Goal: Information Seeking & Learning: Learn about a topic

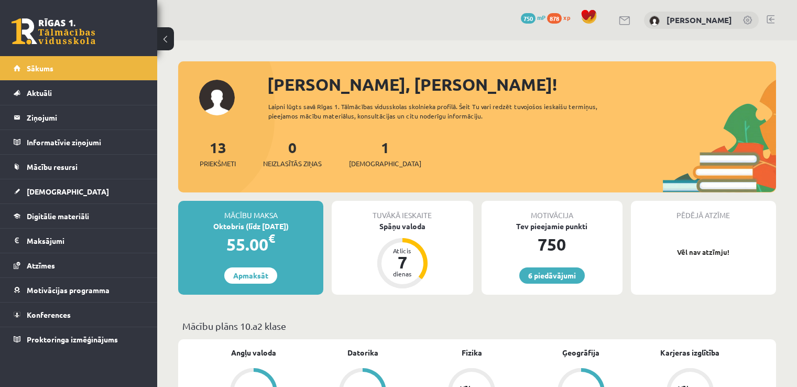
scroll to position [174, 0]
click at [433, 282] on link "Spāņu valoda Atlicis 6 dienas" at bounding box center [402, 255] width 141 height 69
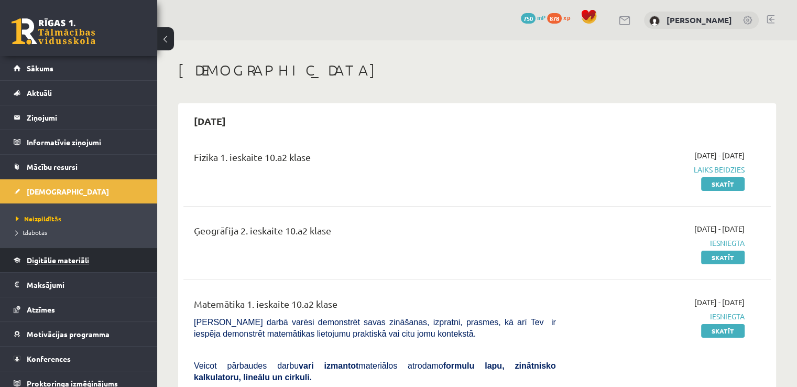
click at [73, 258] on span "Digitālie materiāli" at bounding box center [58, 259] width 62 height 9
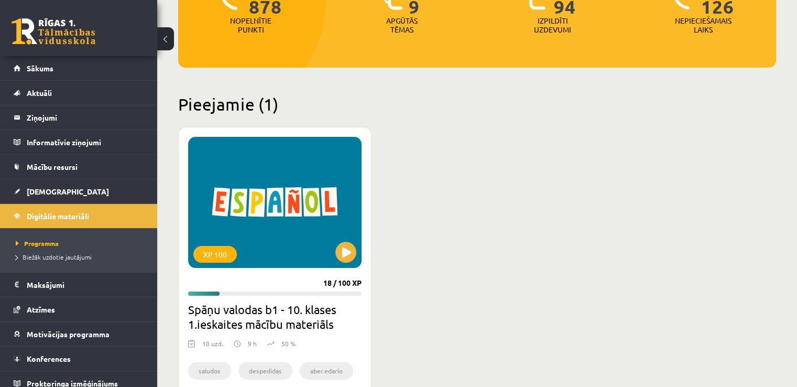
scroll to position [244, 0]
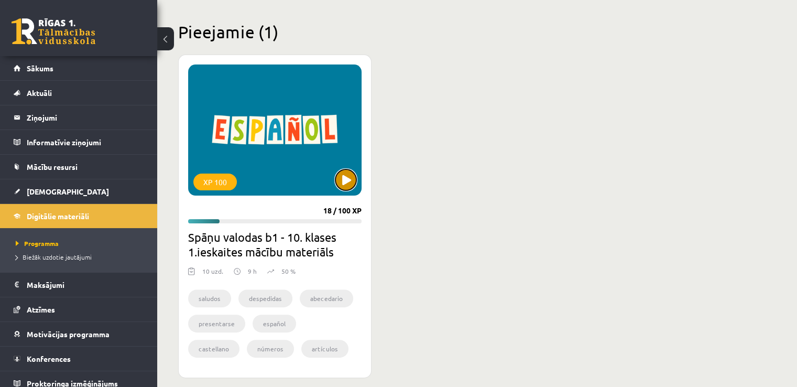
click at [344, 187] on button at bounding box center [345, 179] width 21 height 21
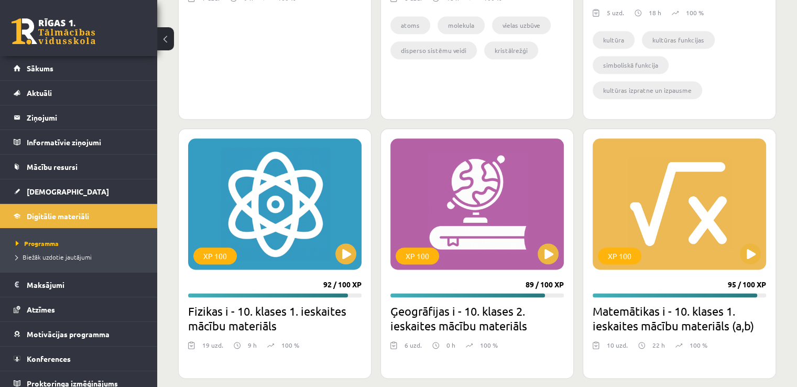
scroll to position [1243, 0]
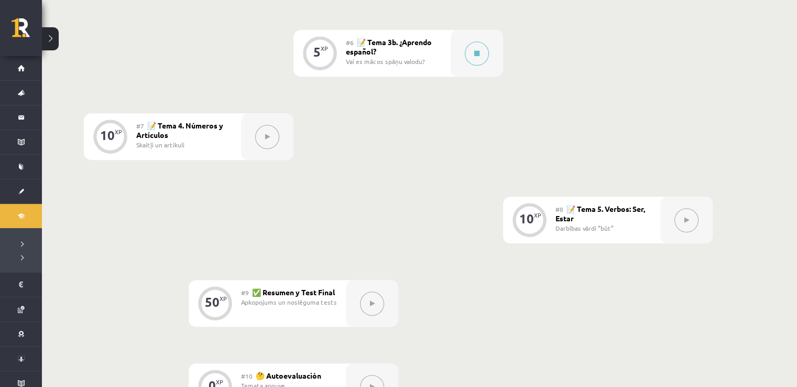
scroll to position [734, 0]
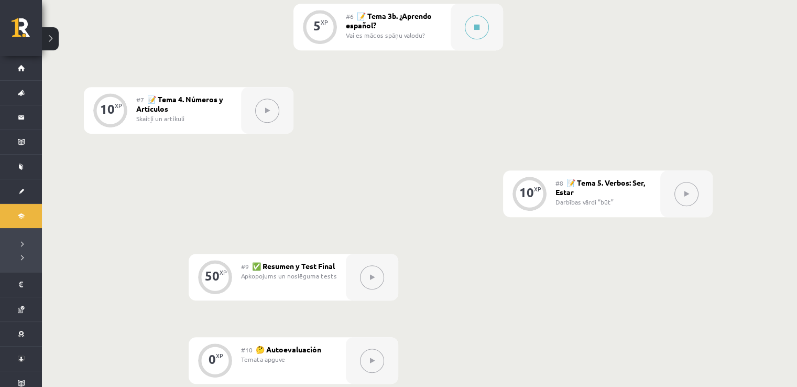
click at [257, 110] on button at bounding box center [267, 111] width 24 height 24
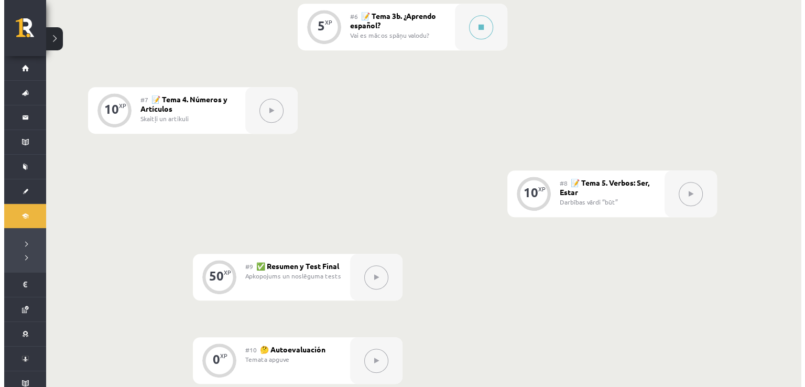
scroll to position [698, 0]
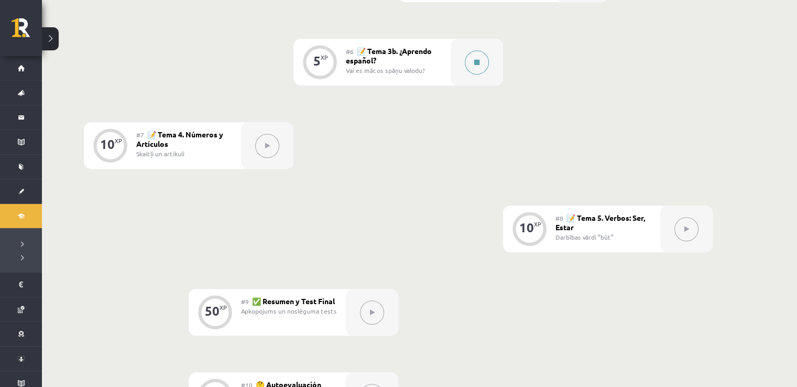
click at [455, 70] on div at bounding box center [477, 62] width 52 height 47
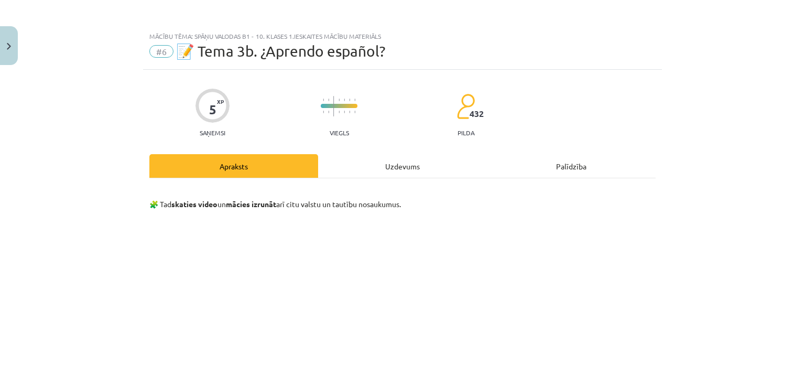
click at [360, 161] on div "Uzdevums" at bounding box center [402, 166] width 169 height 24
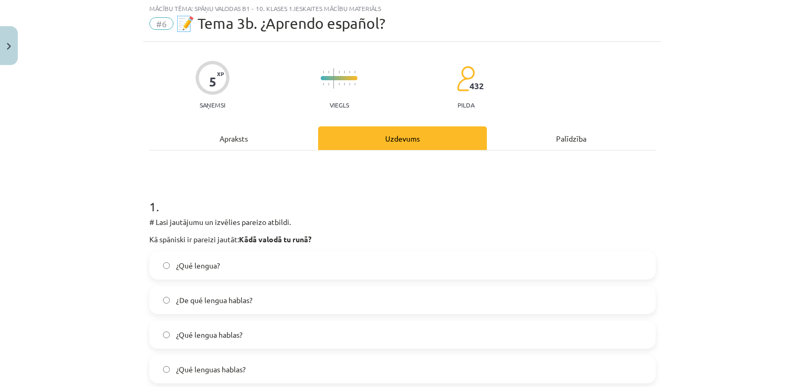
scroll to position [0, 0]
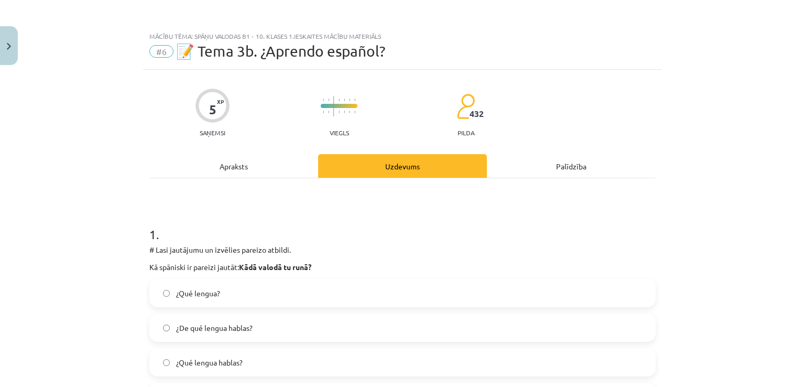
click at [278, 170] on div "Apraksts" at bounding box center [233, 166] width 169 height 24
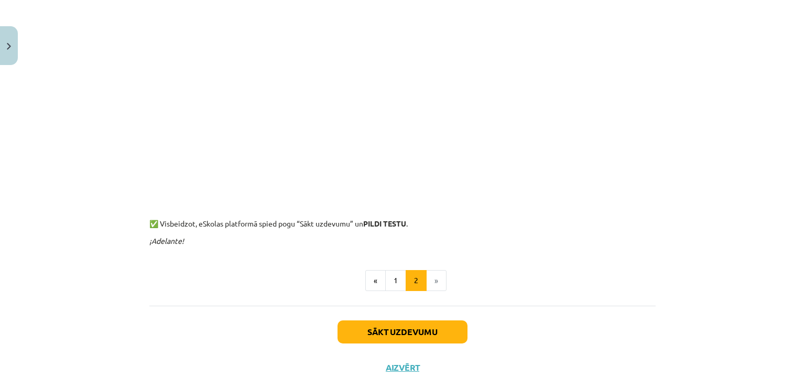
scroll to position [253, 0]
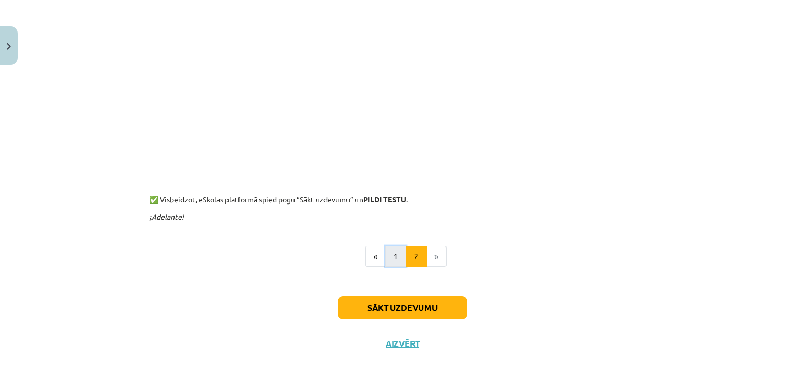
click at [387, 254] on button "1" at bounding box center [395, 256] width 21 height 21
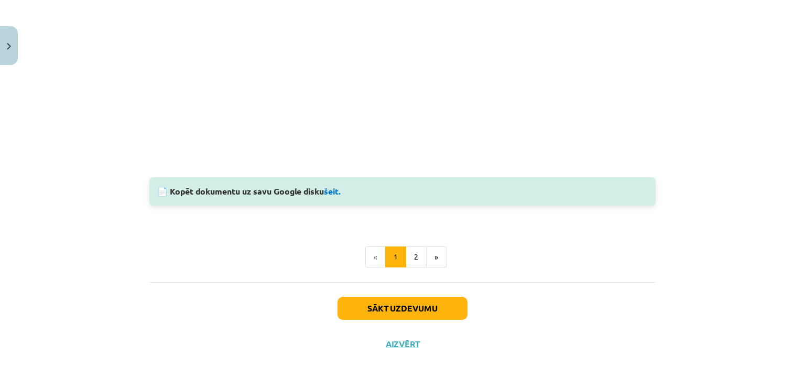
scroll to position [761, 0]
click at [417, 262] on button "2" at bounding box center [416, 256] width 21 height 21
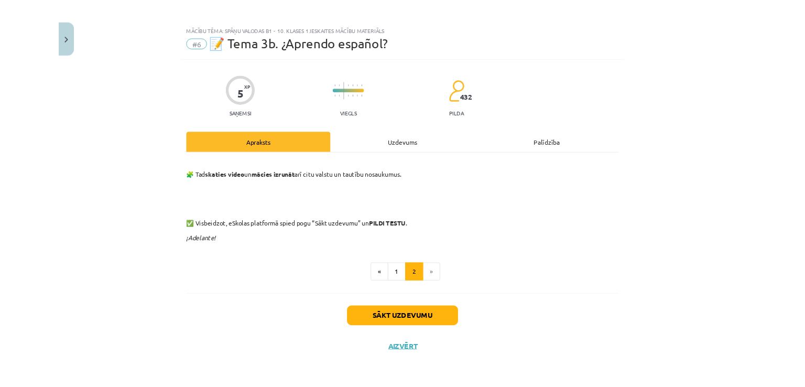
scroll to position [698, 0]
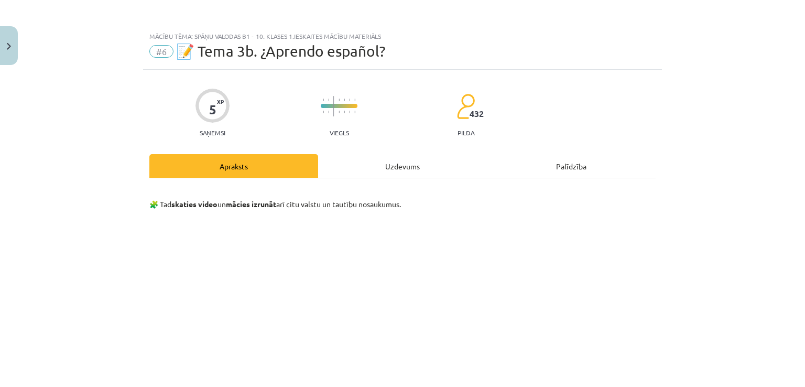
click at [420, 167] on div "Uzdevums" at bounding box center [402, 166] width 169 height 24
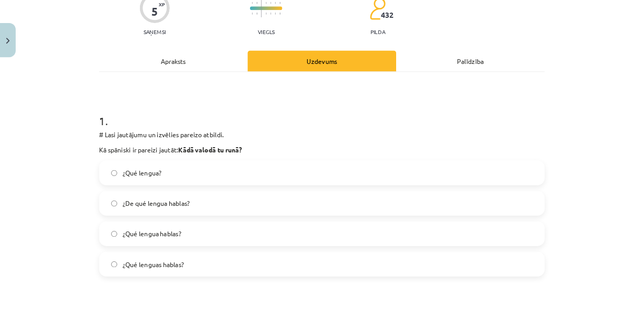
scroll to position [96, 0]
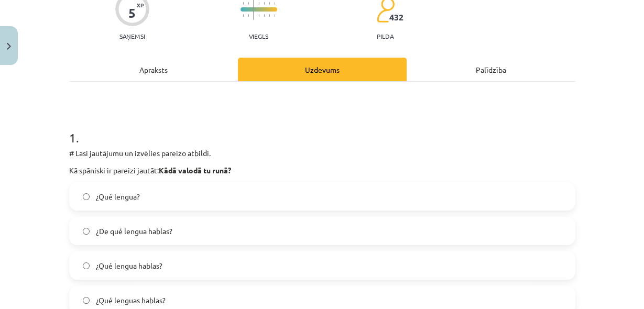
drag, startPoint x: 769, startPoint y: 0, endPoint x: 240, endPoint y: 151, distance: 549.8
click at [242, 151] on p "# Lasi jautājumu un izvēlies pareizo atbildi." at bounding box center [322, 153] width 506 height 11
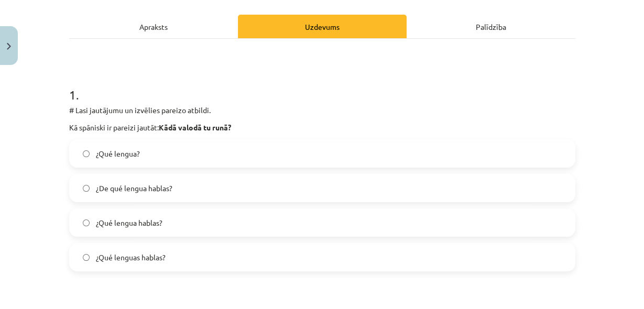
scroll to position [152, 0]
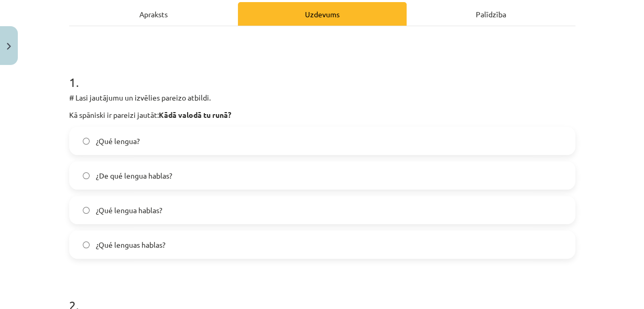
click at [212, 201] on label "¿Qué lengua hablas?" at bounding box center [322, 210] width 504 height 26
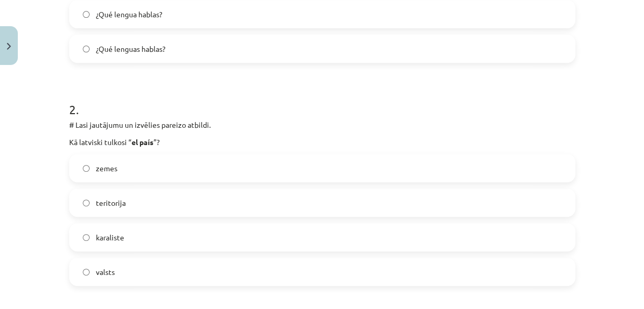
scroll to position [376, 0]
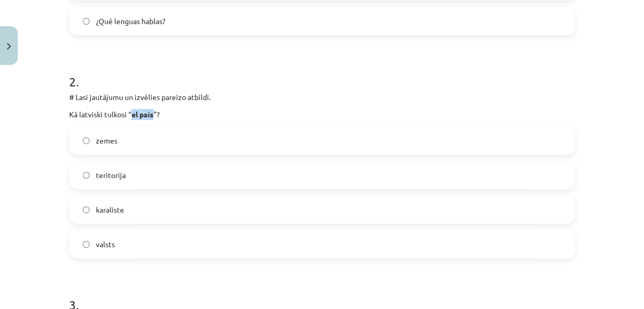
drag, startPoint x: 129, startPoint y: 116, endPoint x: 150, endPoint y: 115, distance: 21.0
click at [150, 115] on p "Kā latviski tulkosi “ el país ”?" at bounding box center [322, 114] width 506 height 11
copy strong "el país"
click at [187, 246] on label "valsts" at bounding box center [322, 244] width 504 height 26
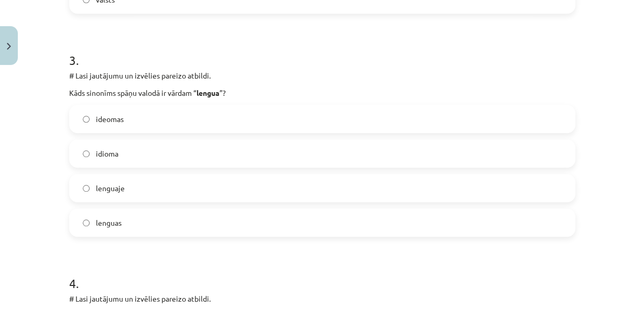
scroll to position [627, 0]
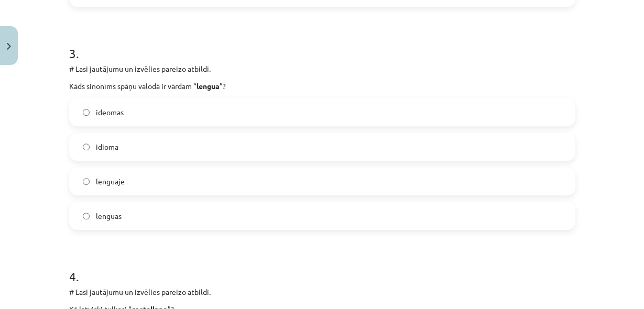
click at [172, 145] on label "idioma" at bounding box center [322, 147] width 504 height 26
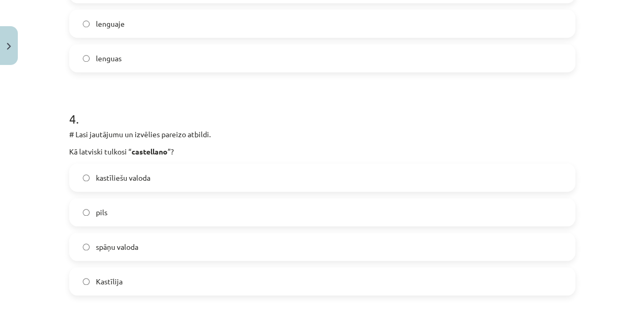
scroll to position [795, 0]
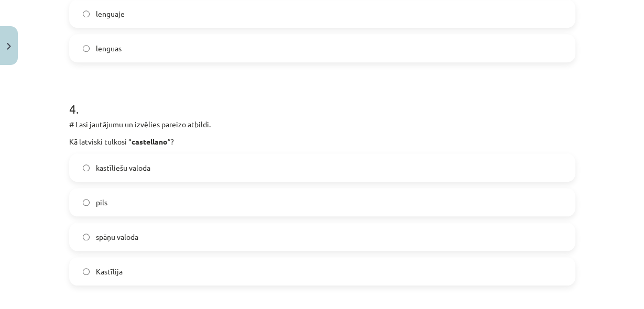
click at [201, 173] on label "kastīliešu valoda" at bounding box center [322, 168] width 504 height 26
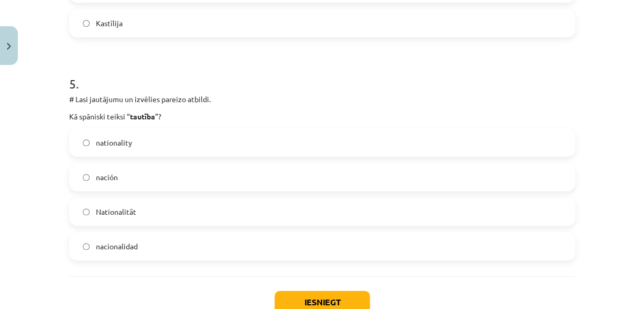
scroll to position [1046, 0]
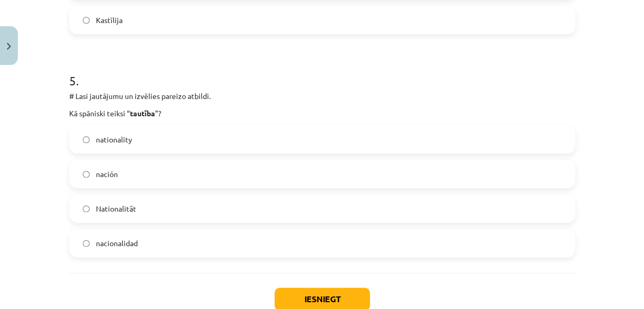
click at [138, 245] on label "nacionalidad" at bounding box center [322, 243] width 504 height 26
click at [139, 112] on strong "tautība" at bounding box center [142, 112] width 25 height 9
copy strong "tautība"
click at [333, 301] on button "Iesniegt" at bounding box center [322, 299] width 95 height 23
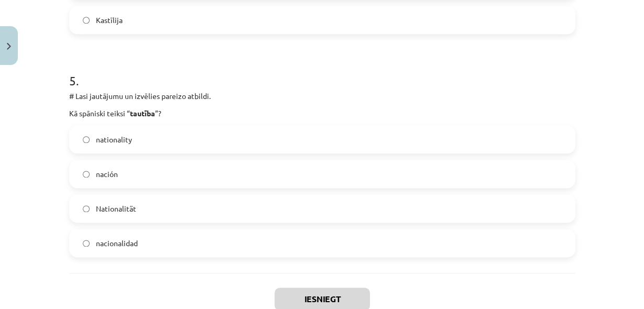
click at [274, 73] on h1 "5 ." at bounding box center [322, 71] width 506 height 32
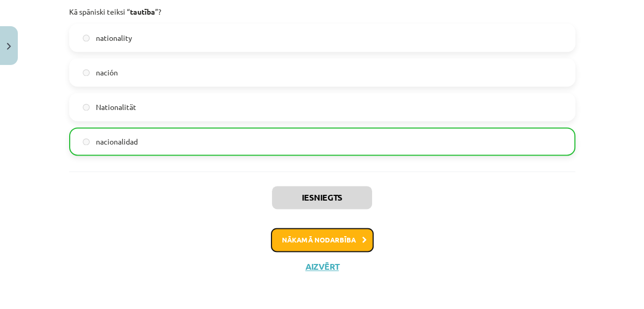
click at [346, 239] on button "Nākamā nodarbība" at bounding box center [322, 240] width 103 height 24
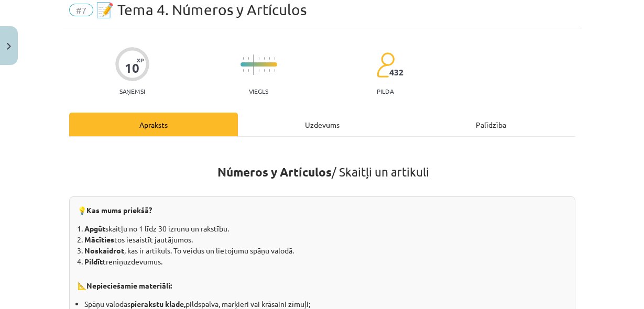
scroll to position [26, 0]
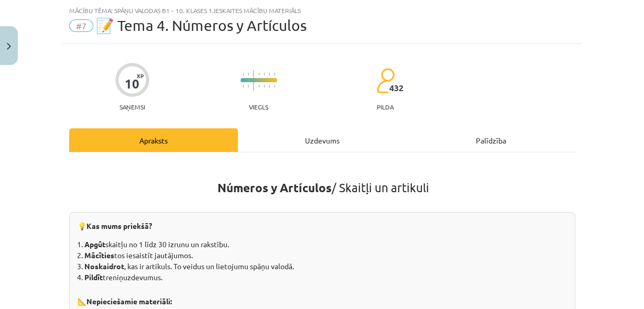
click at [304, 141] on div "Uzdevums" at bounding box center [322, 140] width 169 height 24
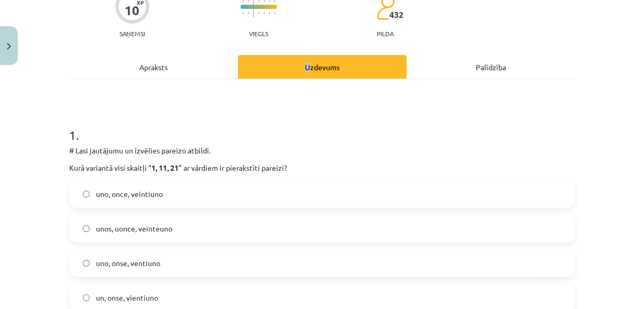
scroll to position [110, 0]
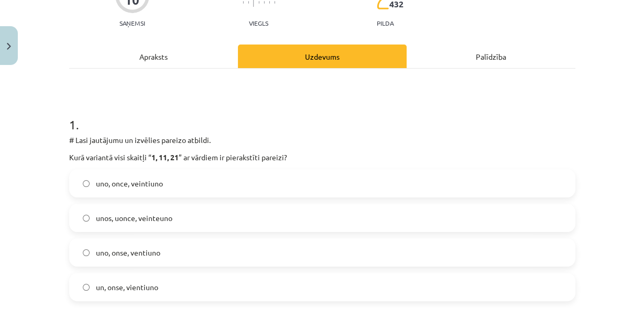
click at [268, 118] on h1 "1 ." at bounding box center [322, 115] width 506 height 32
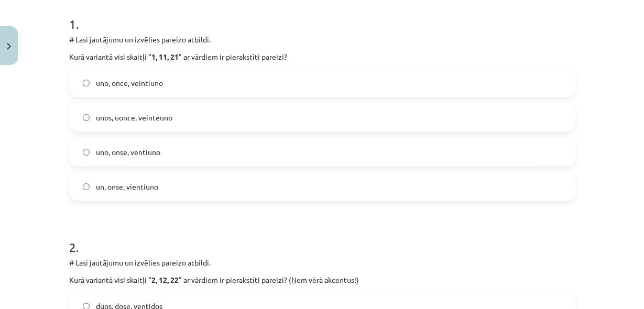
scroll to position [138, 0]
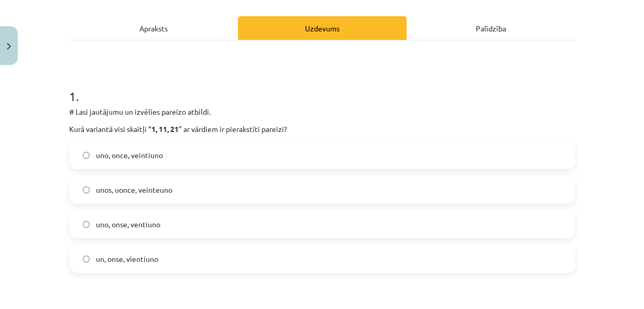
click at [208, 37] on div "Apraksts" at bounding box center [153, 28] width 169 height 24
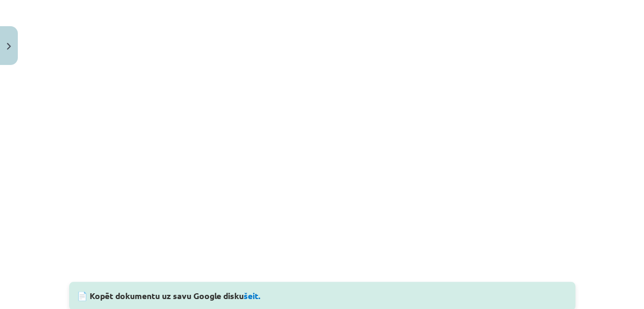
scroll to position [862, 0]
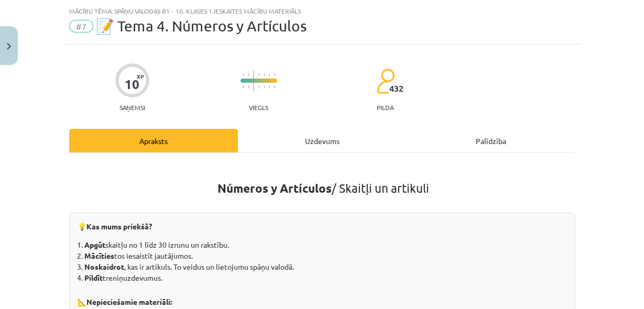
click at [333, 144] on div "Uzdevums" at bounding box center [322, 141] width 169 height 24
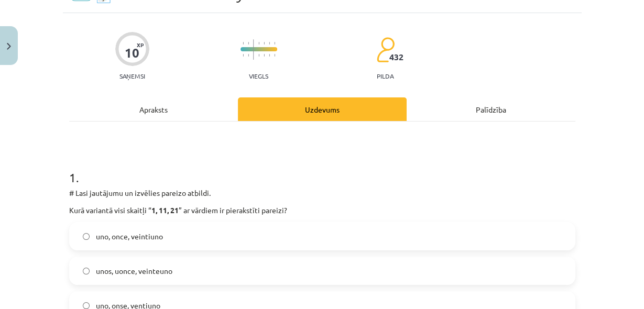
scroll to position [138, 0]
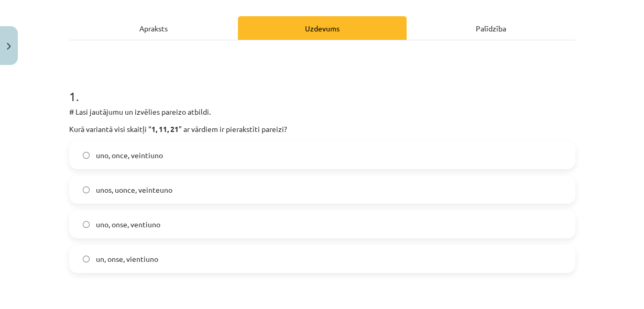
click at [176, 23] on div "Apraksts" at bounding box center [153, 28] width 169 height 24
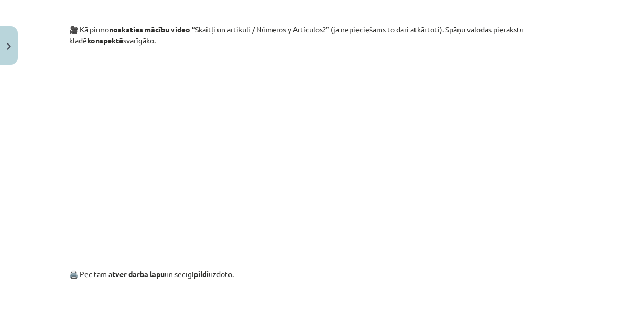
scroll to position [532, 0]
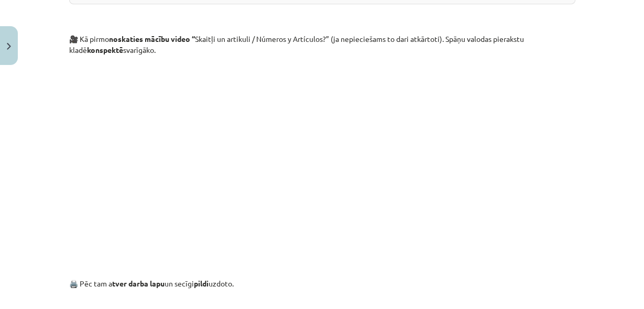
click at [540, 210] on p at bounding box center [322, 157] width 506 height 191
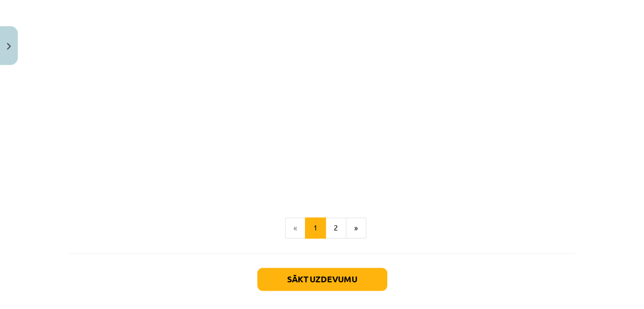
scroll to position [1342, 0]
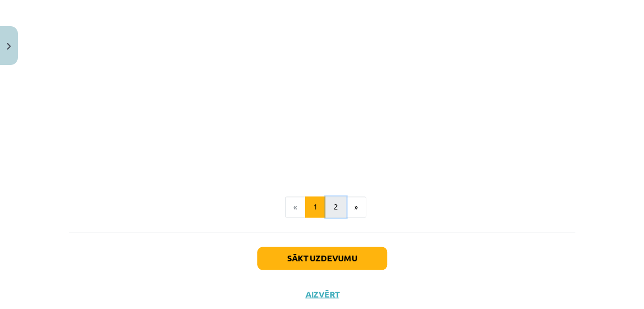
click at [334, 213] on button "2" at bounding box center [335, 206] width 21 height 21
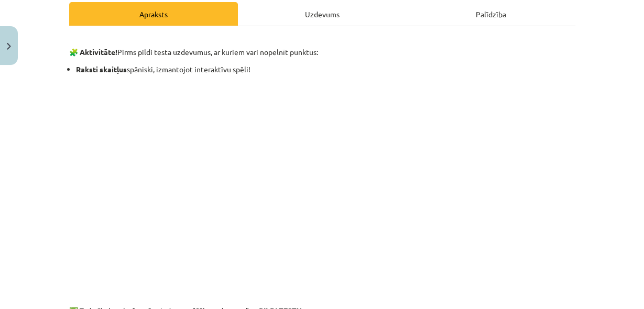
scroll to position [187, 0]
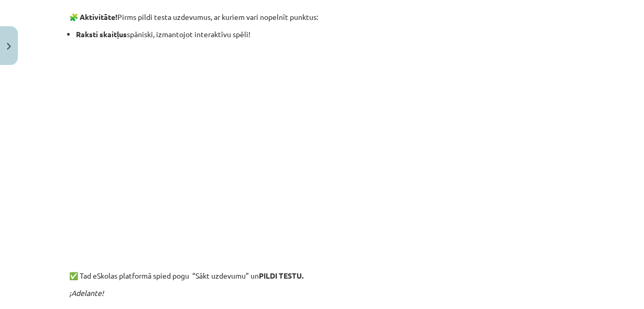
click at [428, 256] on p at bounding box center [322, 258] width 506 height 11
click at [507, 136] on p at bounding box center [322, 146] width 506 height 202
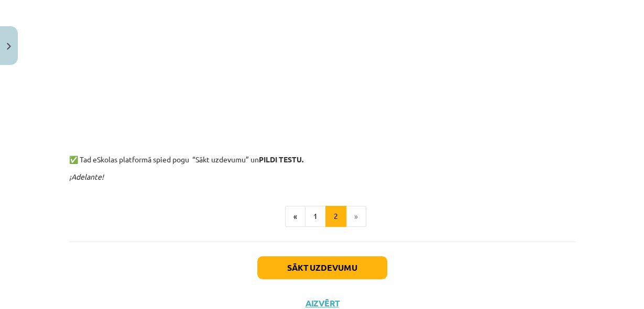
scroll to position [341, 0]
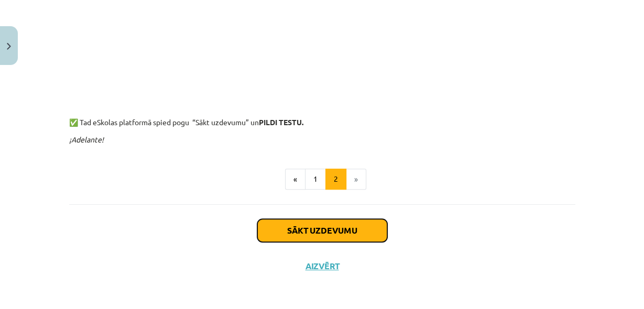
click at [334, 231] on button "Sākt uzdevumu" at bounding box center [322, 230] width 130 height 23
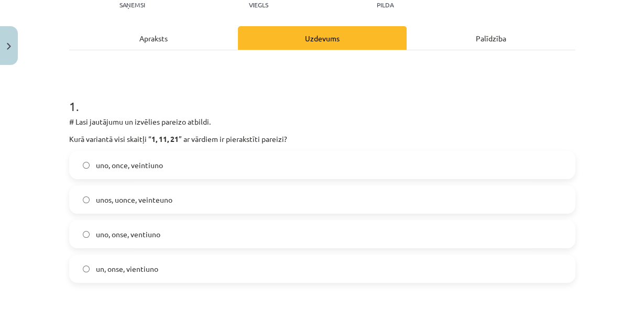
scroll to position [138, 0]
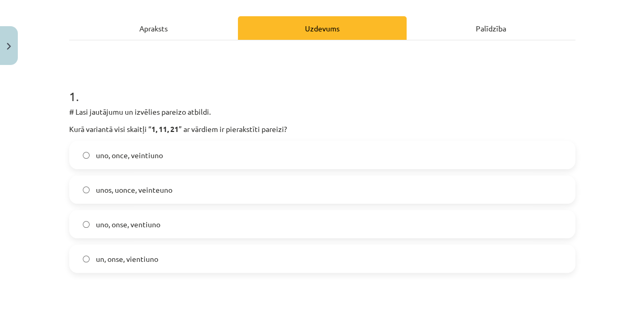
click at [163, 161] on label "uno, once, veintiuno" at bounding box center [322, 155] width 504 height 26
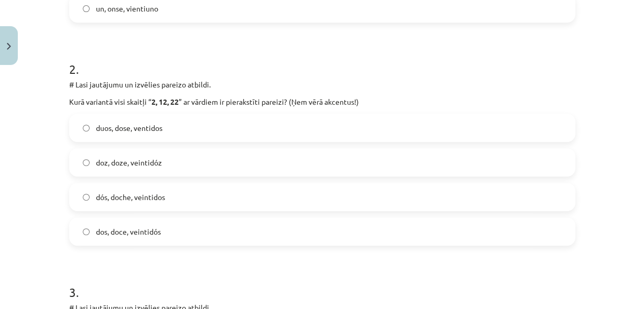
scroll to position [389, 0]
click at [143, 232] on span "dos, doce, veintidós" at bounding box center [128, 230] width 65 height 11
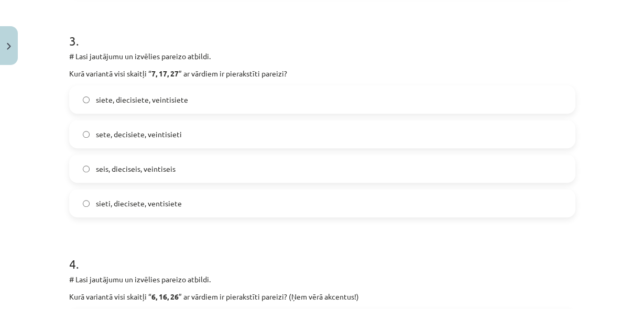
scroll to position [641, 0]
click at [143, 102] on span "siete, diecisiete, veintisiete" at bounding box center [142, 98] width 92 height 11
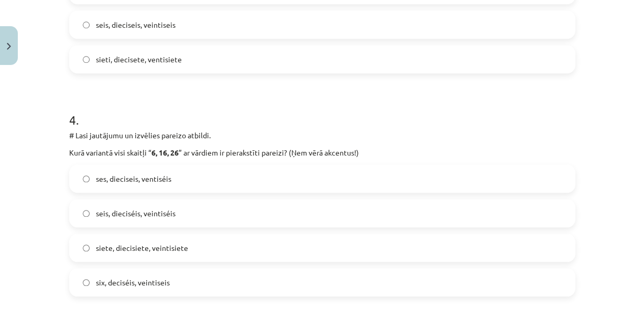
scroll to position [808, 0]
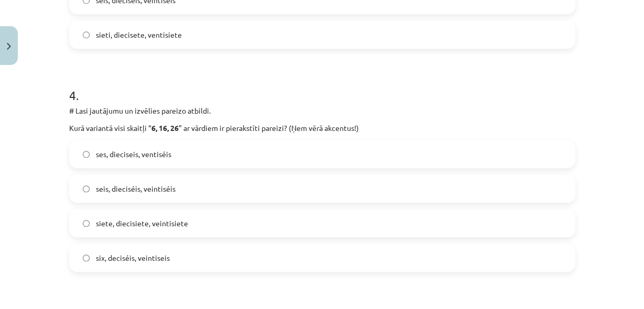
click at [168, 192] on span "seis, dieciséis, veintiséis" at bounding box center [136, 188] width 80 height 11
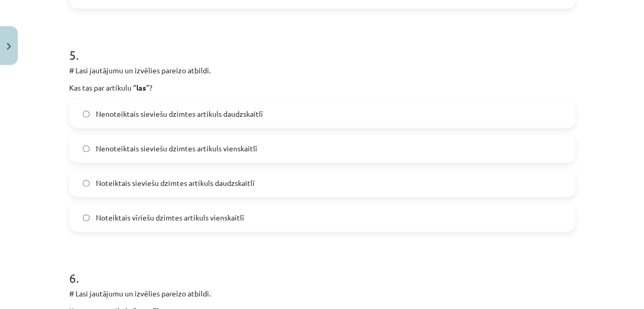
scroll to position [1088, 0]
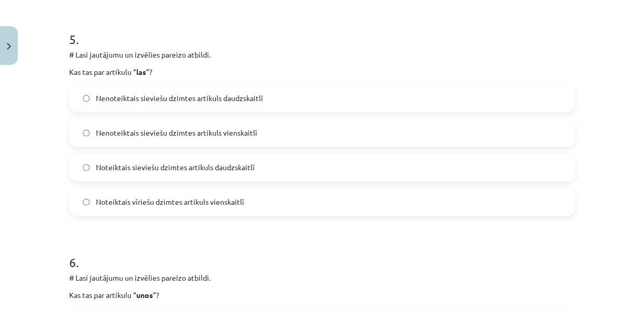
click at [167, 167] on span "Noteiktais sieviešu dzimtes artikuls daudzskaitlī" at bounding box center [175, 167] width 159 height 11
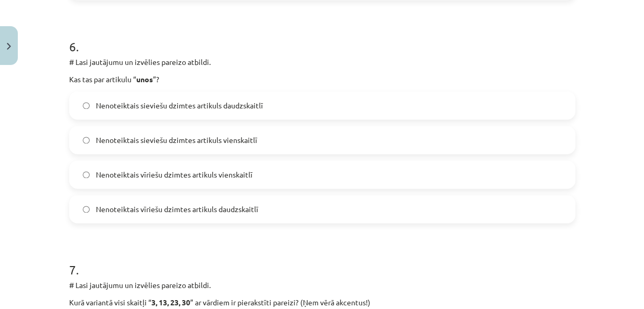
scroll to position [1311, 0]
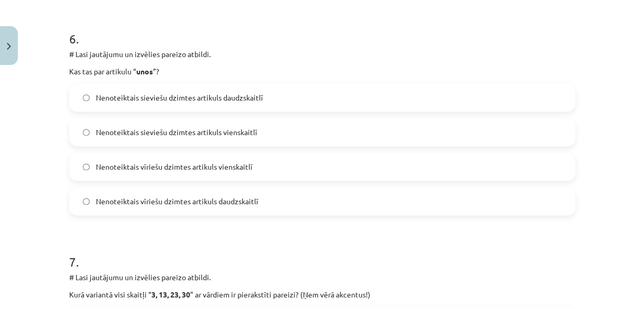
click at [190, 168] on span "Nenoteiktais vīriešu dzimtes artikuls vienskaitlī" at bounding box center [174, 166] width 157 height 11
click at [242, 204] on span "Nenoteiktais vīriešu dzimtes artikuls daudzskaitlī" at bounding box center [177, 201] width 162 height 11
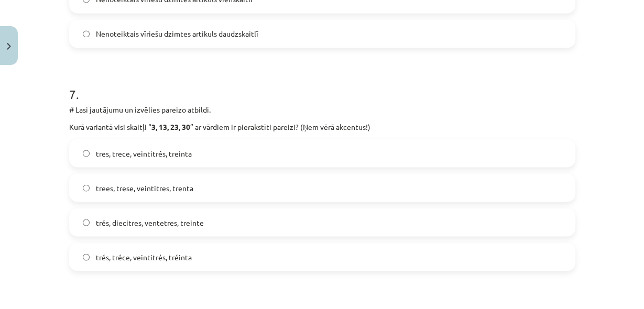
scroll to position [1507, 0]
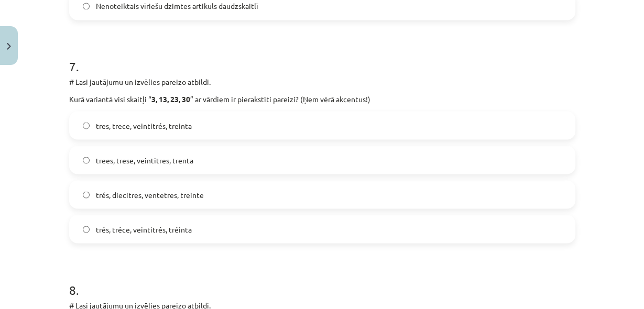
drag, startPoint x: 310, startPoint y: 216, endPoint x: 176, endPoint y: 132, distance: 158.5
click at [176, 132] on label "tres, trece, veintitrés, treinta" at bounding box center [322, 125] width 504 height 26
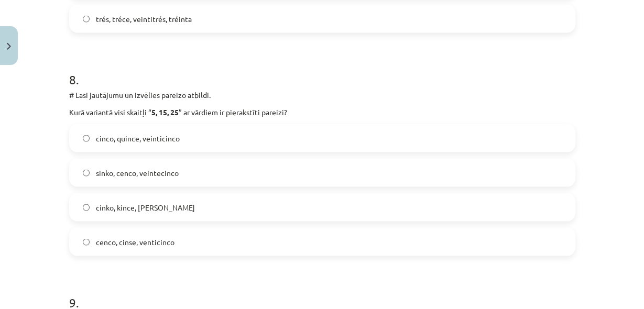
scroll to position [1731, 0]
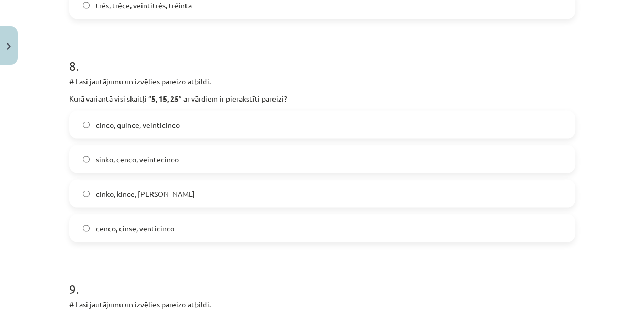
click at [172, 193] on label "cinko, kince, [PERSON_NAME]" at bounding box center [322, 194] width 504 height 26
click at [159, 132] on label "cinco, quince, veinticinco" at bounding box center [322, 125] width 504 height 26
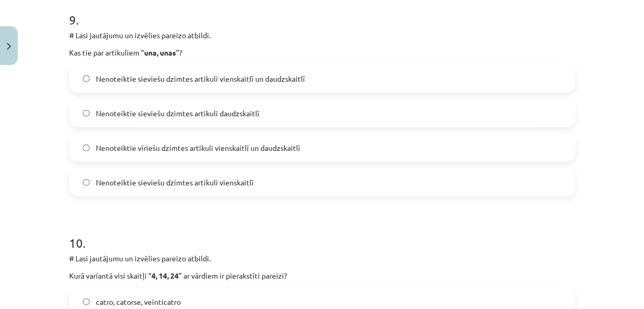
scroll to position [2010, 0]
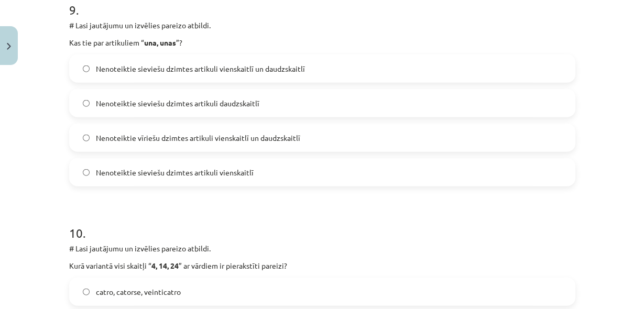
click at [223, 74] on label "Nenoteiktie sieviešu dzimtes artikuli vienskaitlī un daudzskaitlī" at bounding box center [322, 69] width 504 height 26
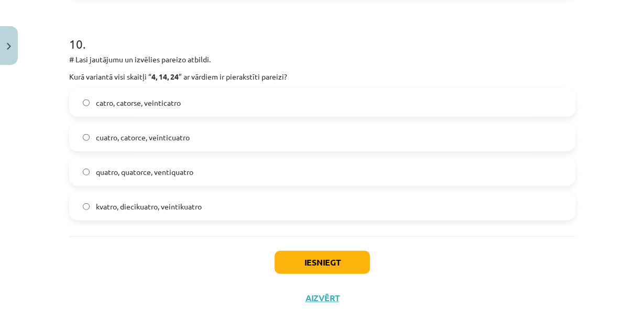
scroll to position [2205, 0]
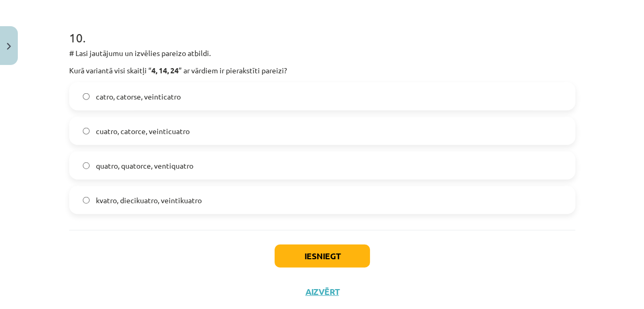
click at [142, 136] on label "cuatro, catorce, veinticuatro" at bounding box center [322, 131] width 504 height 26
click at [284, 253] on button "Iesniegt" at bounding box center [322, 256] width 95 height 23
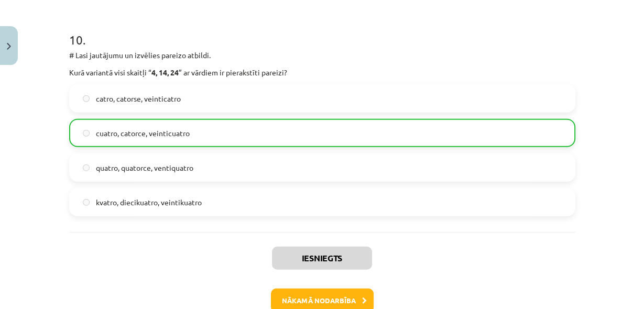
scroll to position [2264, 0]
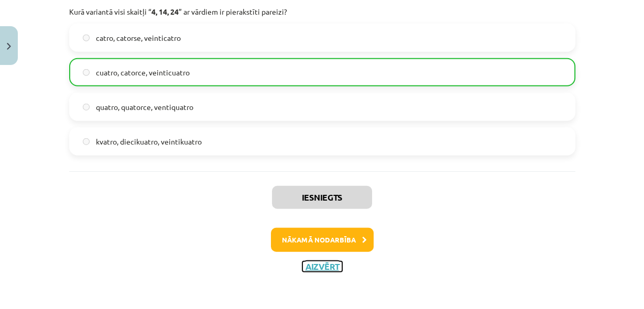
click at [314, 269] on button "Aizvērt" at bounding box center [322, 266] width 40 height 10
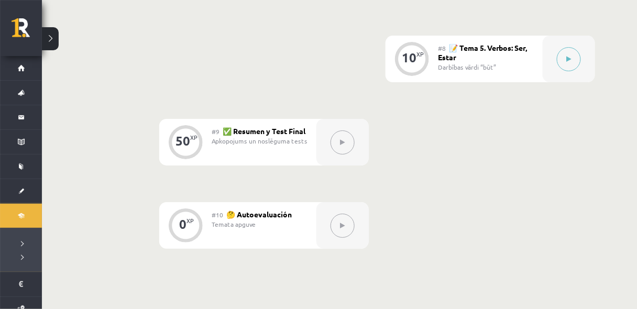
scroll to position [894, 0]
